Goal: Task Accomplishment & Management: Manage account settings

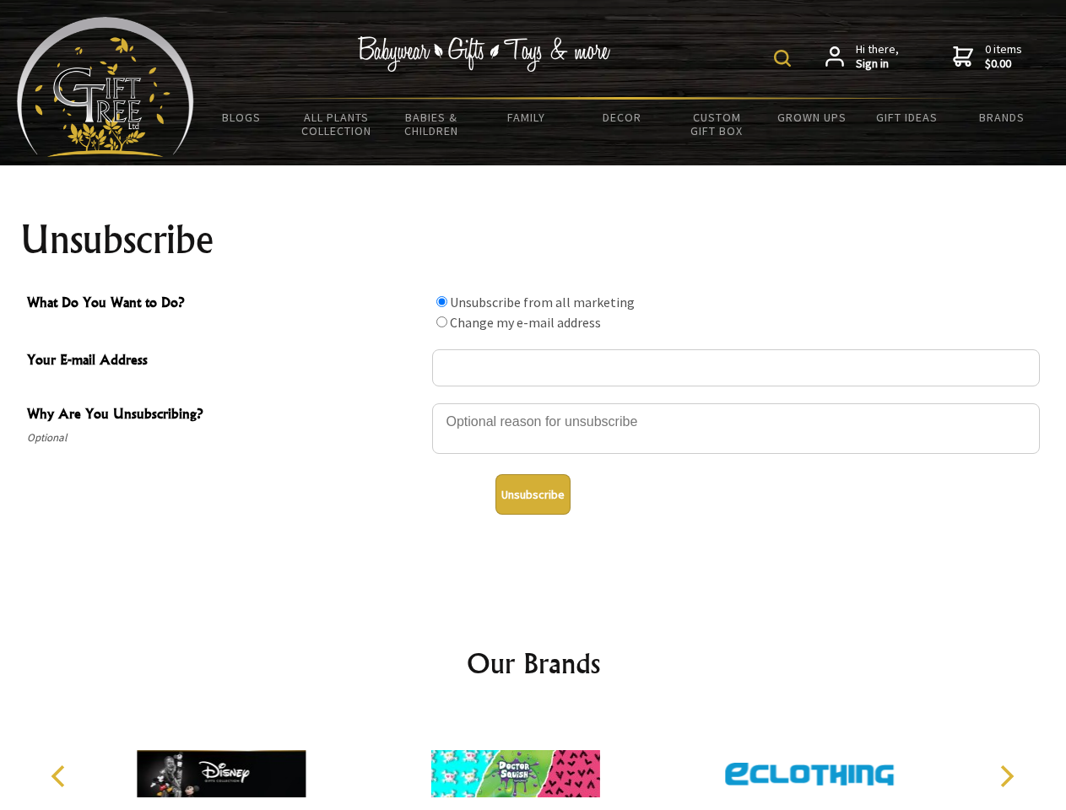
click at [785, 58] on img at bounding box center [782, 58] width 17 height 17
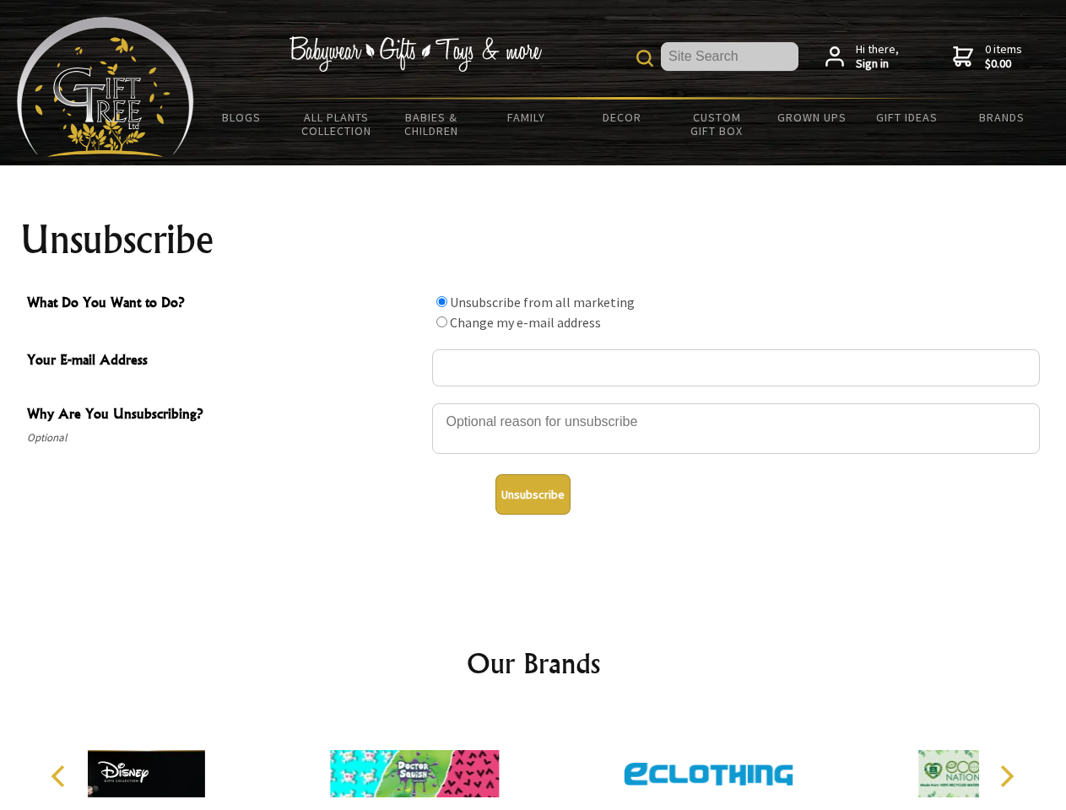
click at [533, 403] on div at bounding box center [736, 431] width 608 height 59
click at [441, 301] on input "What Do You Want to Do?" at bounding box center [441, 301] width 11 height 11
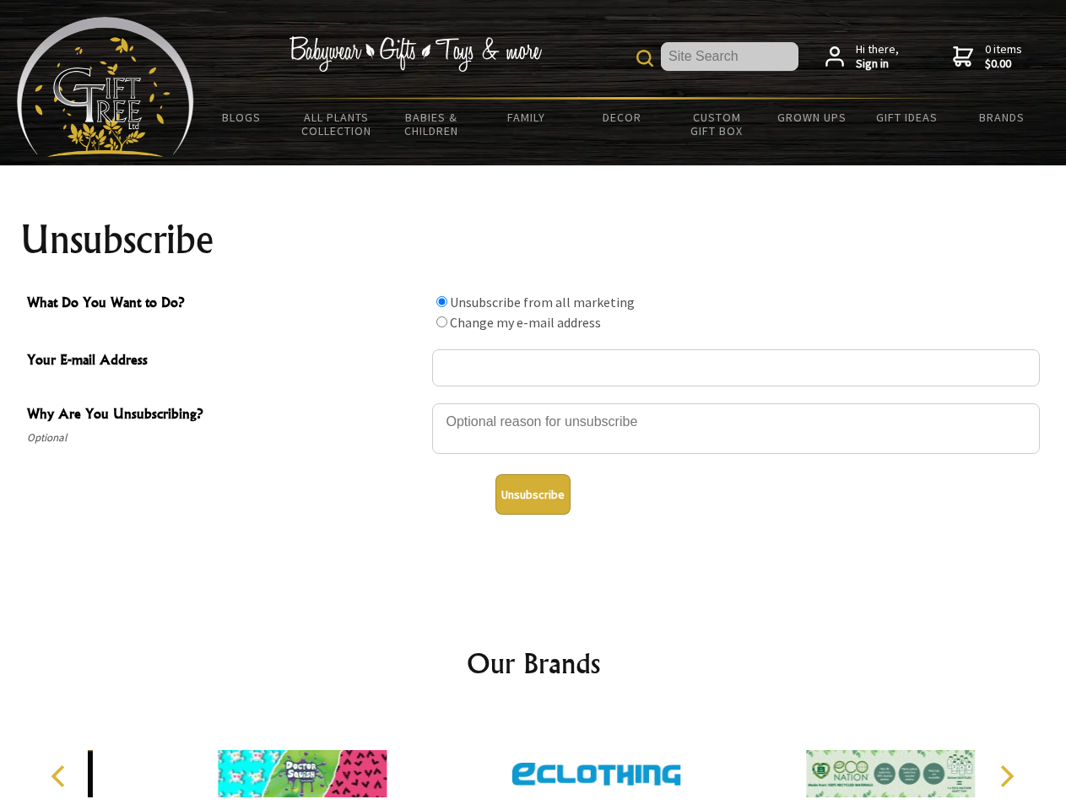
click at [441, 321] on input "What Do You Want to Do?" at bounding box center [441, 321] width 11 height 11
radio input "true"
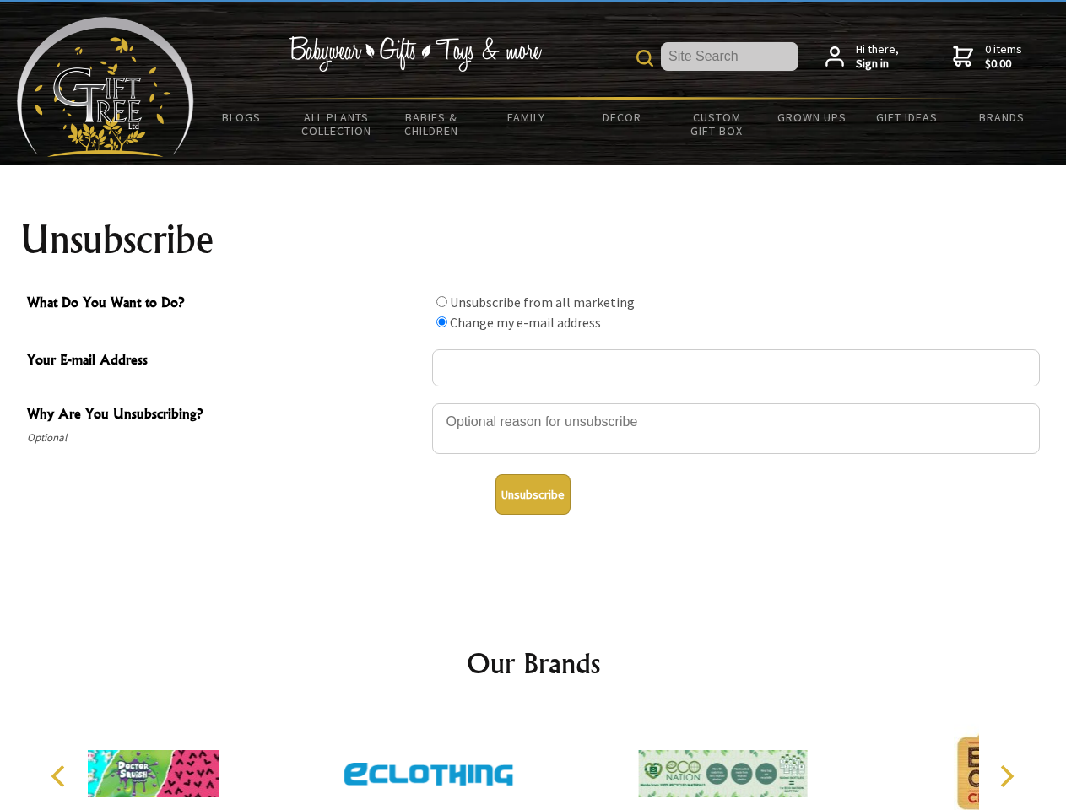
click at [532, 494] on button "Unsubscribe" at bounding box center [532, 494] width 75 height 41
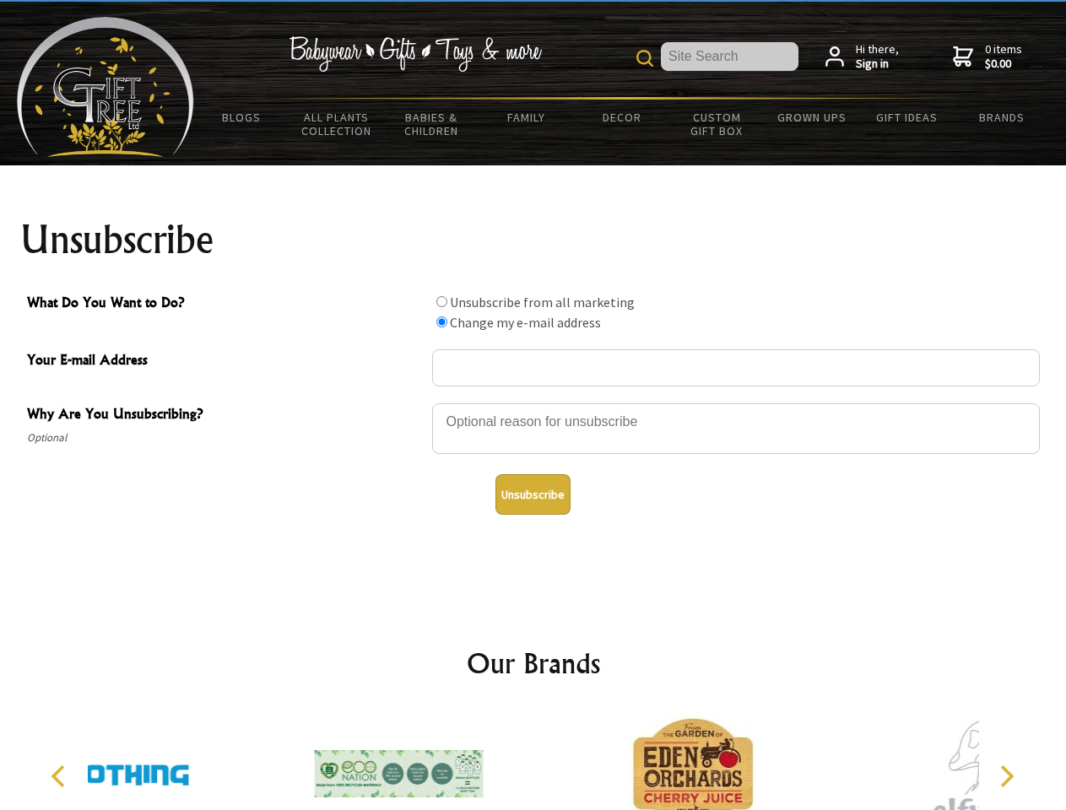
click at [61, 776] on icon "Previous" at bounding box center [60, 776] width 22 height 22
click at [1006, 776] on icon "Next" at bounding box center [1005, 776] width 22 height 22
